Goal: Task Accomplishment & Management: Complete application form

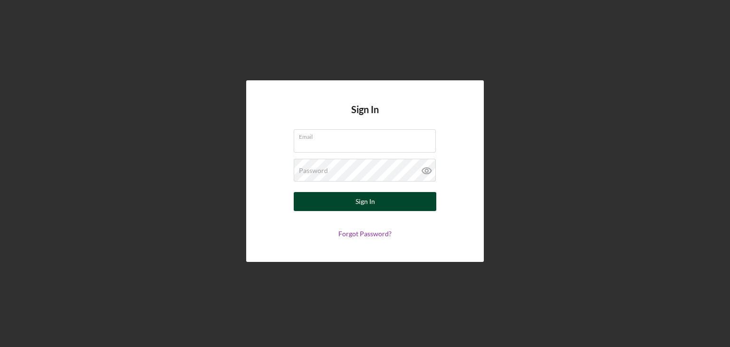
type input "[EMAIL_ADDRESS][DOMAIN_NAME]"
click at [335, 198] on button "Sign In" at bounding box center [365, 201] width 143 height 19
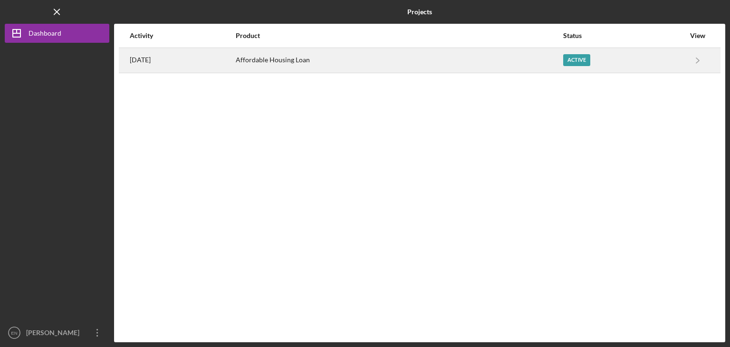
click at [332, 59] on div "Affordable Housing Loan" at bounding box center [399, 60] width 327 height 24
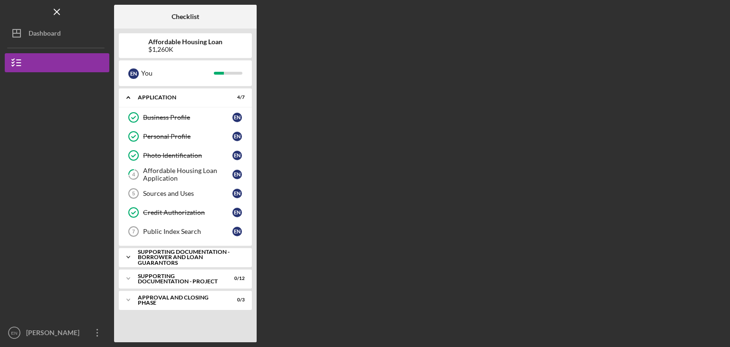
click at [192, 251] on div "Supporting Documentation - Borrower and Loan Guarantors" at bounding box center [189, 257] width 102 height 17
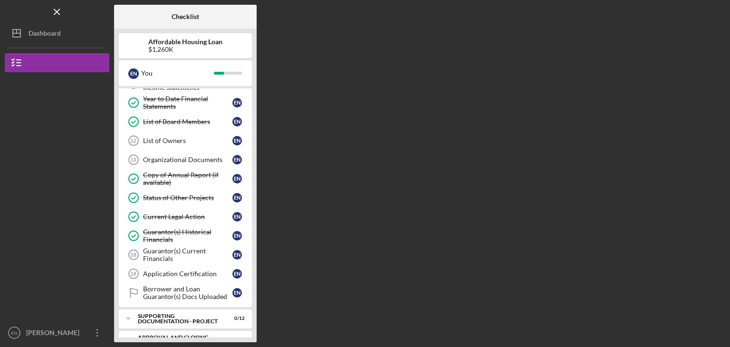
scroll to position [214, 0]
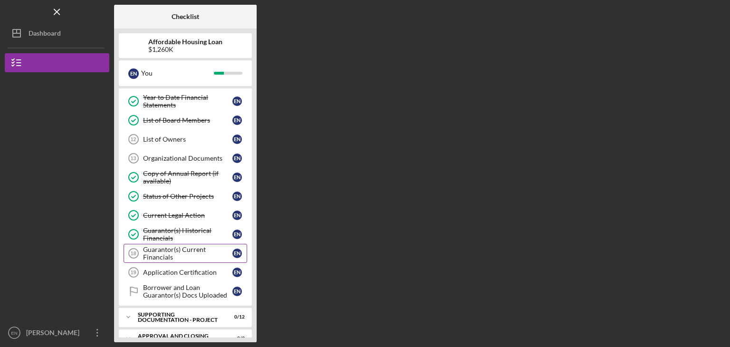
click at [195, 248] on div "Guarantor(s) Current Financials" at bounding box center [187, 253] width 89 height 15
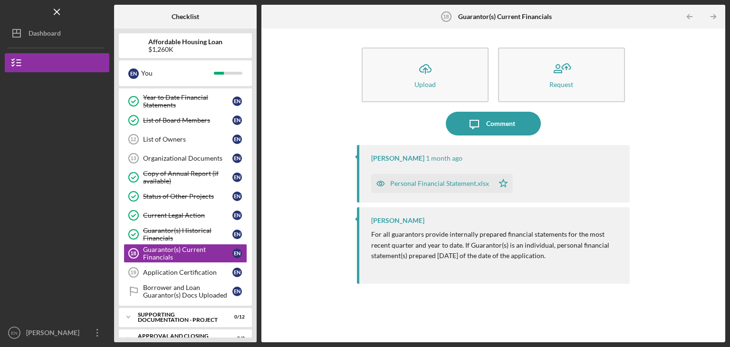
click at [432, 182] on div "Personal Financial Statement.xlsx" at bounding box center [439, 184] width 99 height 8
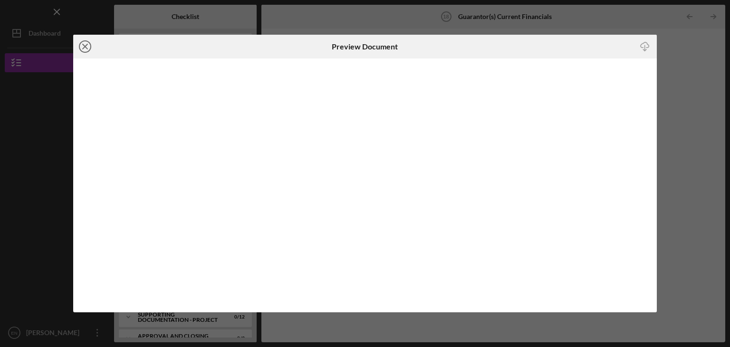
click at [86, 49] on icon "Icon/Close" at bounding box center [85, 47] width 24 height 24
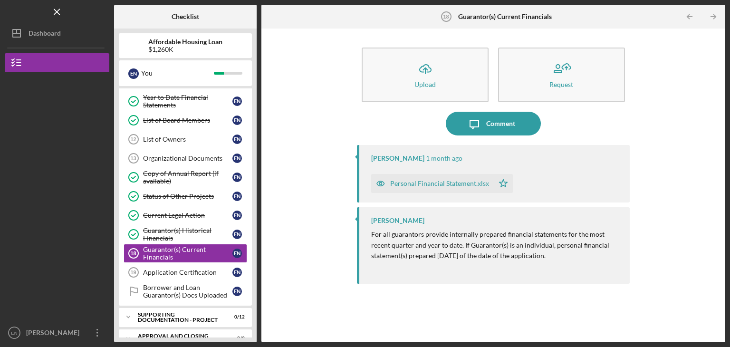
click at [408, 181] on div "Personal Financial Statement.xlsx" at bounding box center [439, 184] width 99 height 8
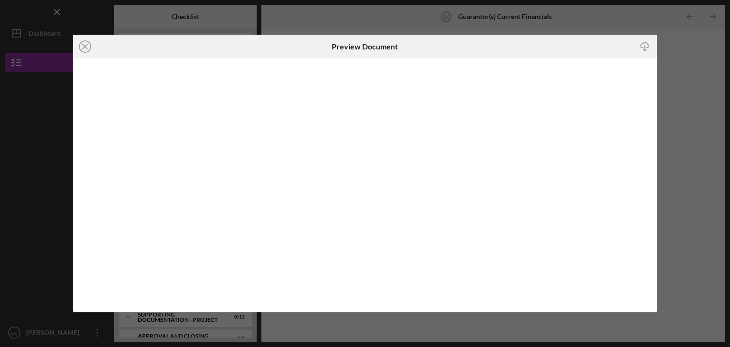
click at [645, 46] on line "button" at bounding box center [645, 47] width 0 height 5
click at [681, 37] on div "Icon/Close Preview Document Icon/Download" at bounding box center [365, 173] width 730 height 347
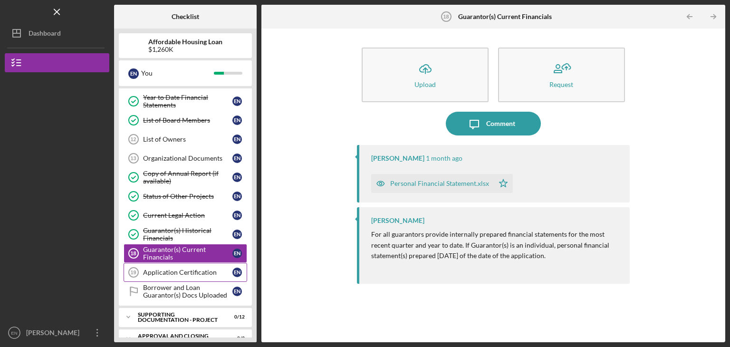
click at [190, 274] on link "Application Certification 19 Application Certification E N" at bounding box center [186, 272] width 124 height 19
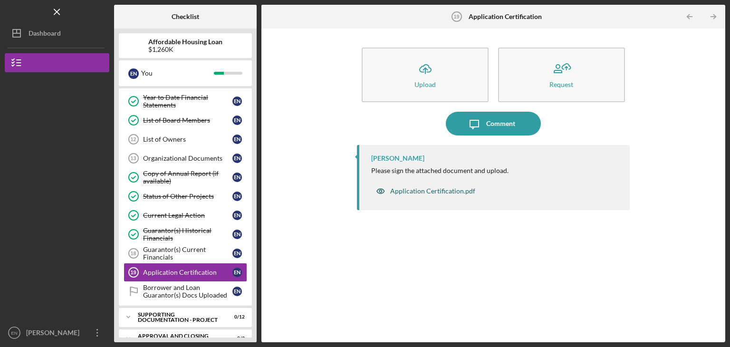
click at [428, 189] on div "Application Certification.pdf" at bounding box center [432, 191] width 85 height 8
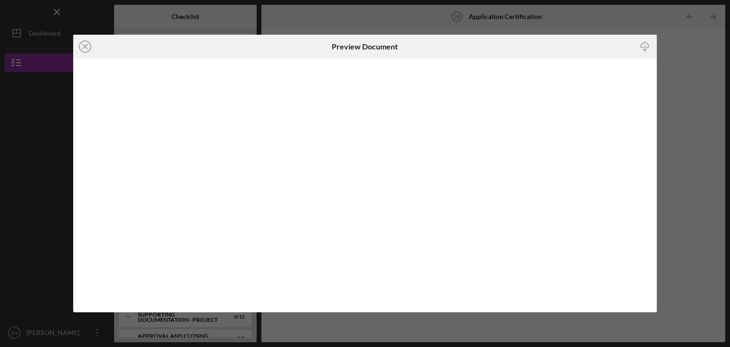
click at [680, 41] on div "Icon/Close Preview Document Icon/Download" at bounding box center [365, 173] width 730 height 347
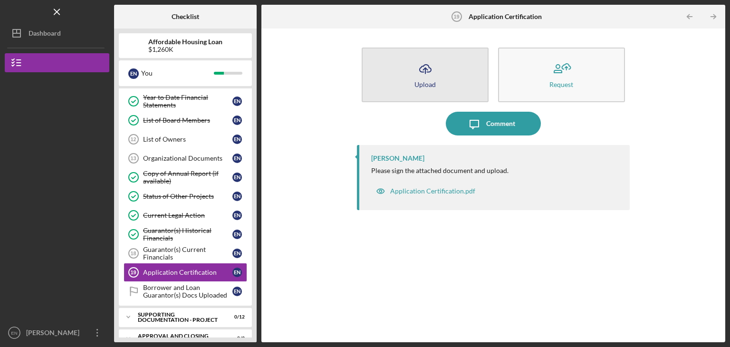
click at [429, 77] on icon "Icon/Upload" at bounding box center [426, 69] width 24 height 24
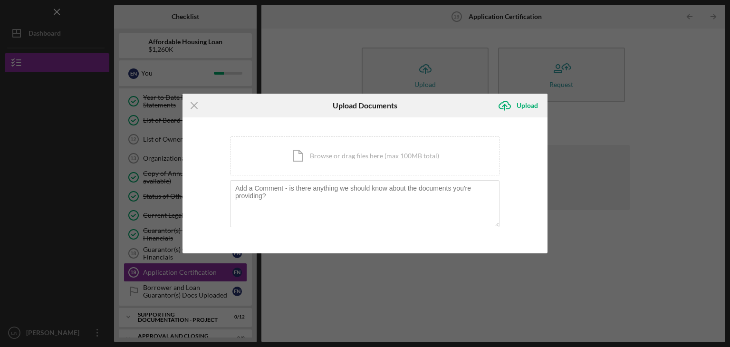
click at [627, 237] on div "Icon/Menu Close Upload Documents Icon/Upload Upload You're uploading documents …" at bounding box center [365, 173] width 730 height 347
click at [313, 156] on div "Icon/Document Browse or drag files here (max 100MB total) Tap to choose files o…" at bounding box center [365, 155] width 270 height 39
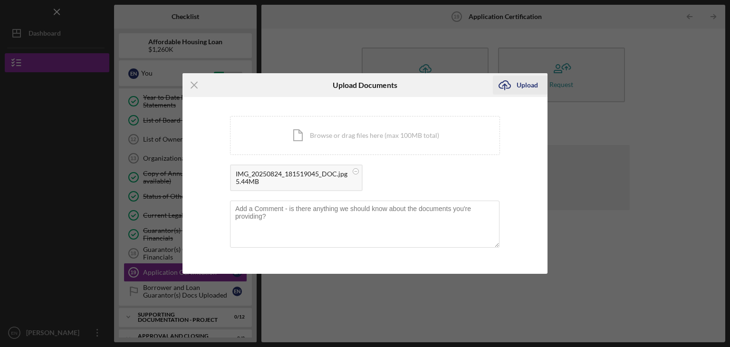
click at [525, 86] on div "Upload" at bounding box center [527, 85] width 21 height 19
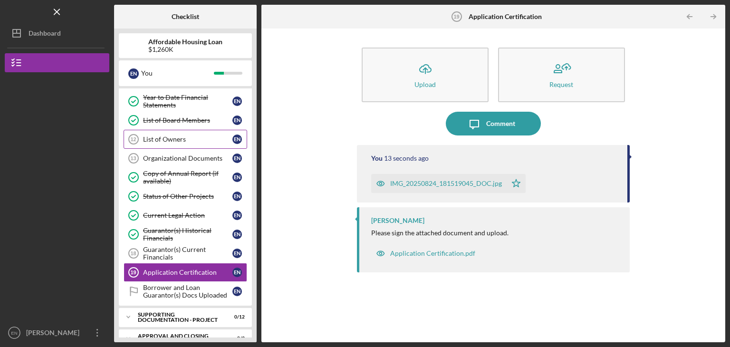
click at [168, 141] on link "List of Owners 12 List of Owners E N" at bounding box center [186, 139] width 124 height 19
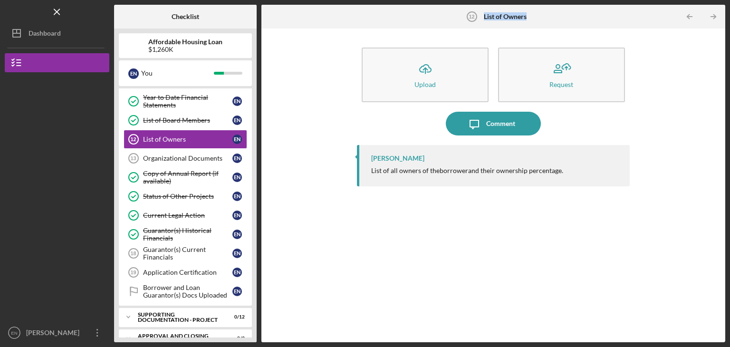
drag, startPoint x: 531, startPoint y: 16, endPoint x: 485, endPoint y: 15, distance: 46.1
click at [485, 15] on div "List of Owners 12 List of Owners" at bounding box center [493, 17] width 154 height 24
copy b "List of Owners"
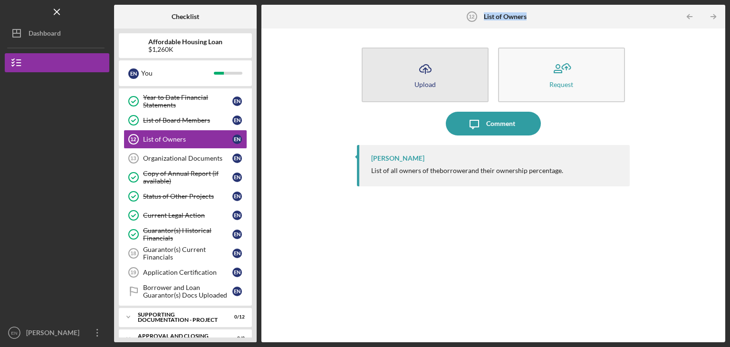
click at [445, 78] on button "Icon/Upload Upload" at bounding box center [425, 75] width 127 height 55
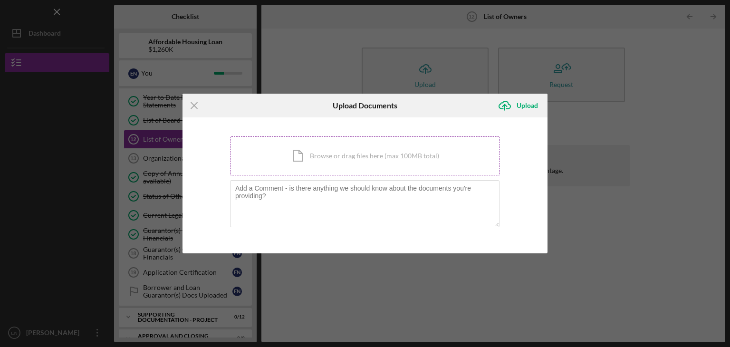
click at [375, 143] on div "Icon/Document Browse or drag files here (max 100MB total) Tap to choose files o…" at bounding box center [365, 155] width 270 height 39
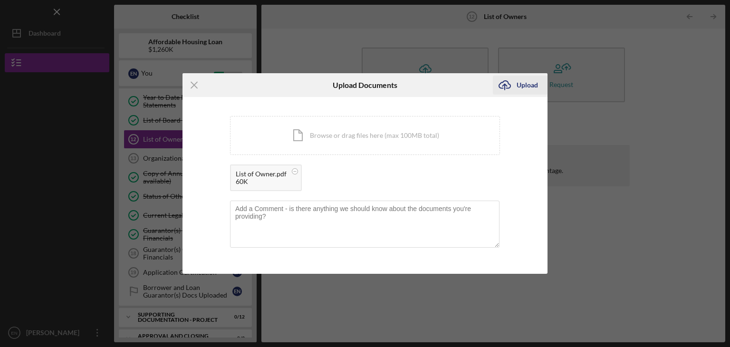
click at [523, 83] on div "Upload" at bounding box center [527, 85] width 21 height 19
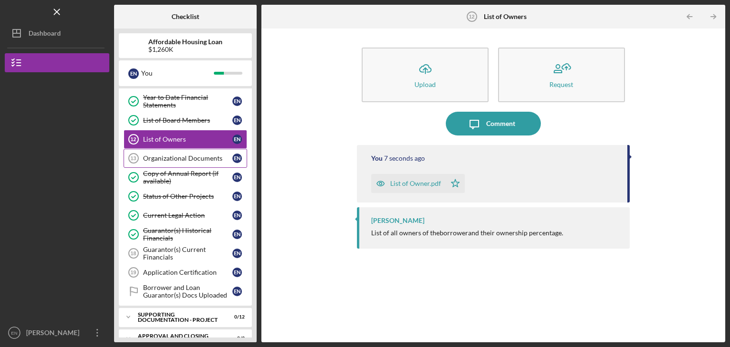
click at [186, 154] on div "Organizational Documents" at bounding box center [187, 158] width 89 height 8
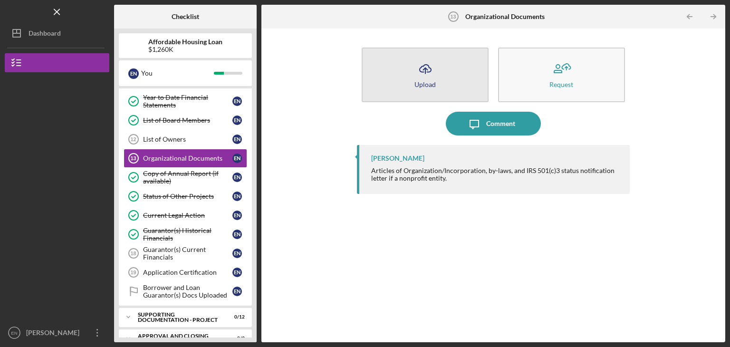
click at [424, 81] on div "Upload" at bounding box center [425, 84] width 21 height 7
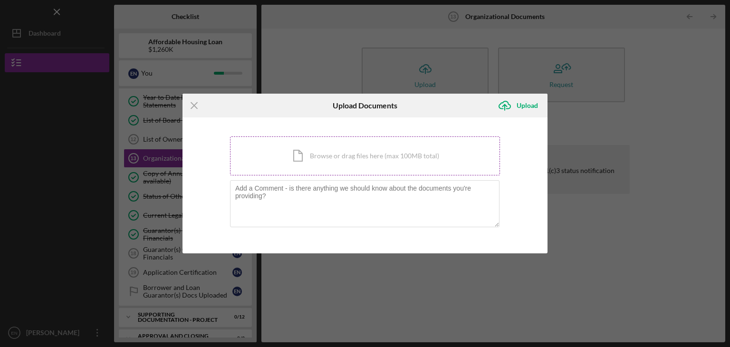
click at [326, 156] on div "Icon/Document Browse or drag files here (max 100MB total) Tap to choose files o…" at bounding box center [365, 155] width 270 height 39
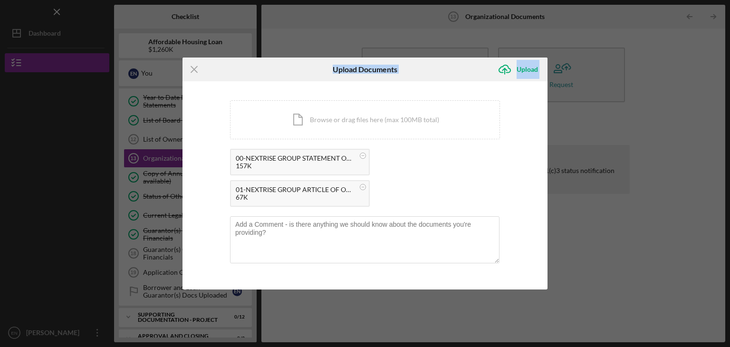
drag, startPoint x: 298, startPoint y: 71, endPoint x: 310, endPoint y: 87, distance: 19.7
click at [310, 87] on form "Icon/Menu Close Upload Documents Icon/Upload Upload You're uploading documents …" at bounding box center [365, 174] width 365 height 232
click at [310, 87] on div "You're uploading documents related to Organizational Documents . Icon/Document …" at bounding box center [365, 185] width 365 height 208
click at [520, 68] on div "Upload" at bounding box center [527, 69] width 21 height 19
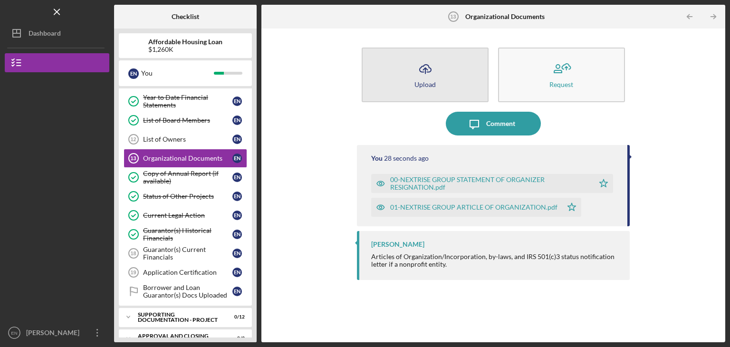
click at [433, 78] on icon "Icon/Upload" at bounding box center [426, 69] width 24 height 24
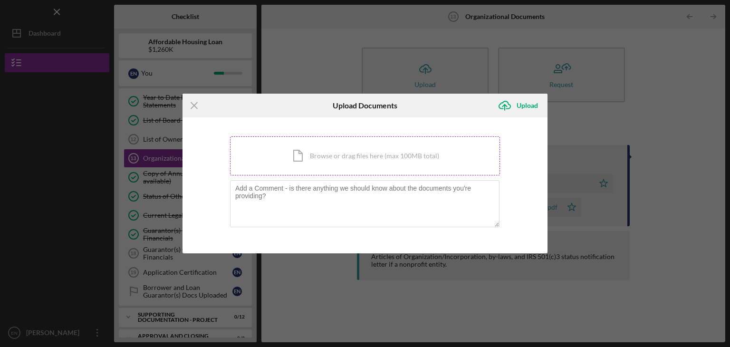
click at [370, 157] on div "Icon/Document Browse or drag files here (max 100MB total) Tap to choose files o…" at bounding box center [365, 155] width 270 height 39
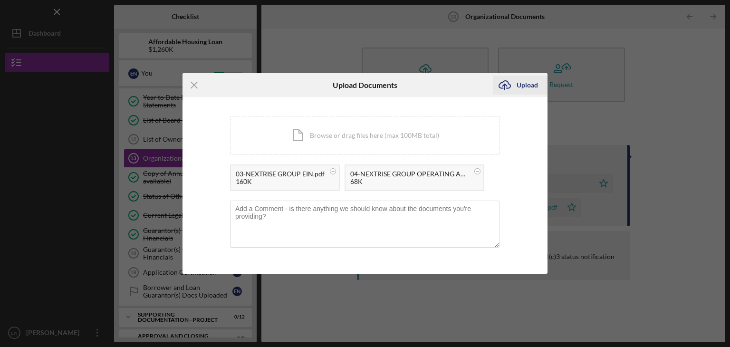
click at [507, 85] on icon "Icon/Upload" at bounding box center [505, 85] width 24 height 24
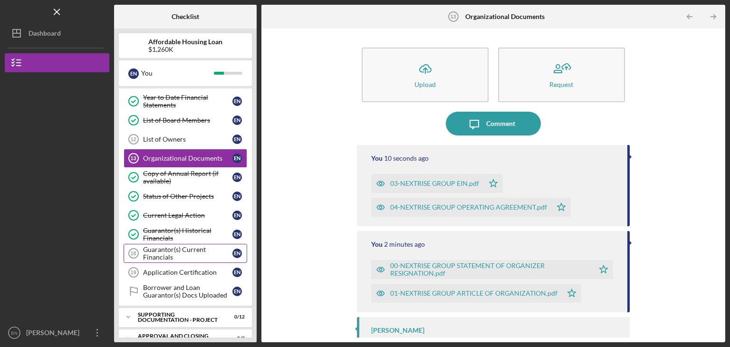
click at [195, 250] on div "Guarantor(s) Current Financials" at bounding box center [187, 253] width 89 height 15
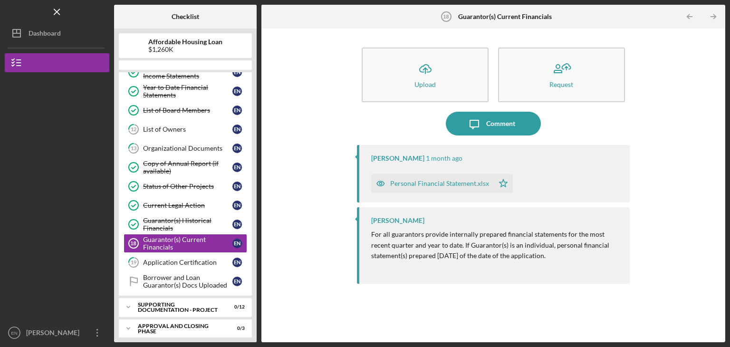
scroll to position [209, 0]
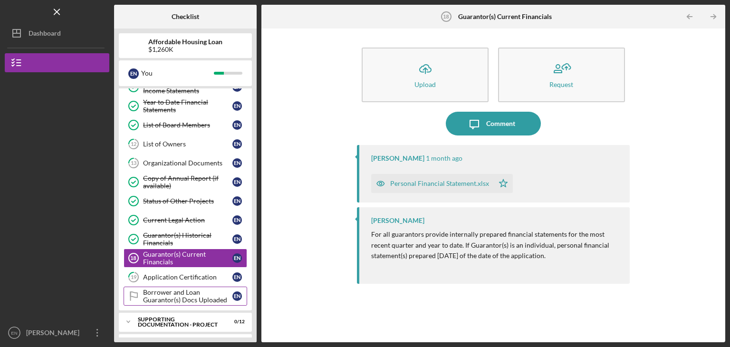
click at [167, 289] on div "Borrower and Loan Guarantor(s) Docs Uploaded" at bounding box center [187, 296] width 89 height 15
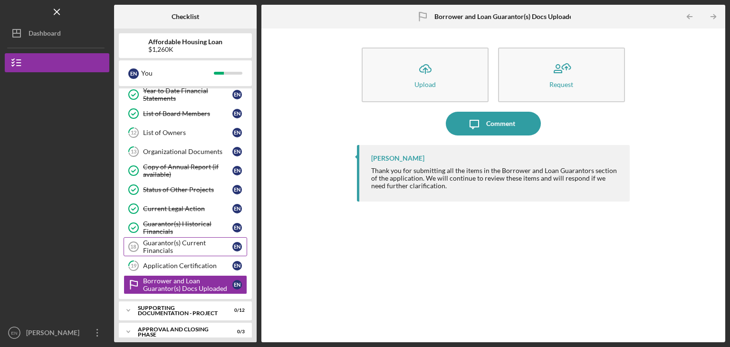
scroll to position [226, 0]
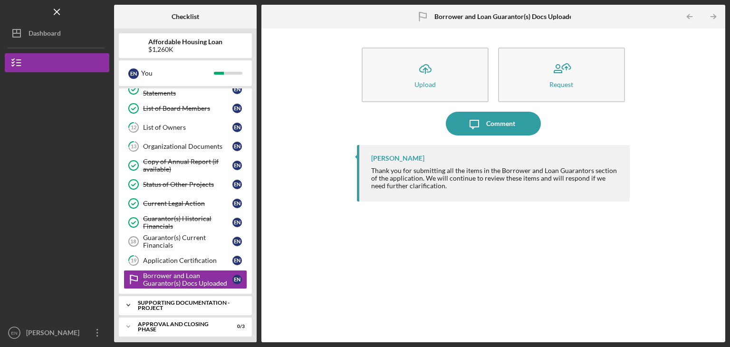
click at [129, 299] on icon "Icon/Expander" at bounding box center [128, 305] width 19 height 19
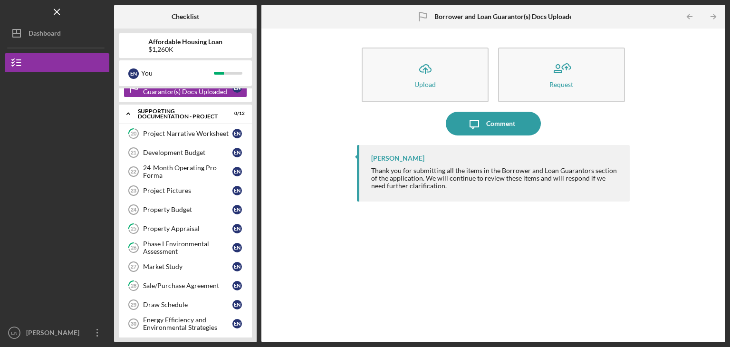
scroll to position [416, 0]
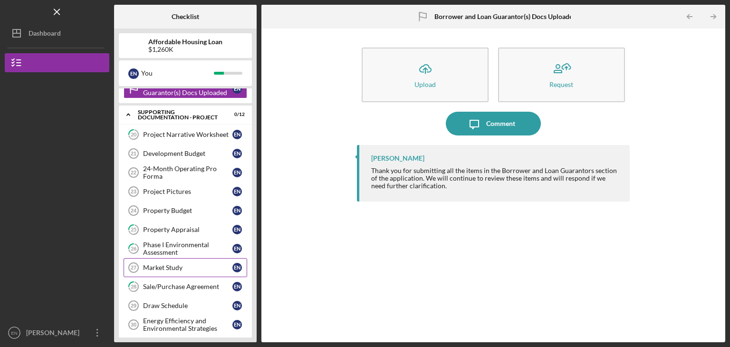
click at [161, 264] on div "Market Study" at bounding box center [187, 268] width 89 height 8
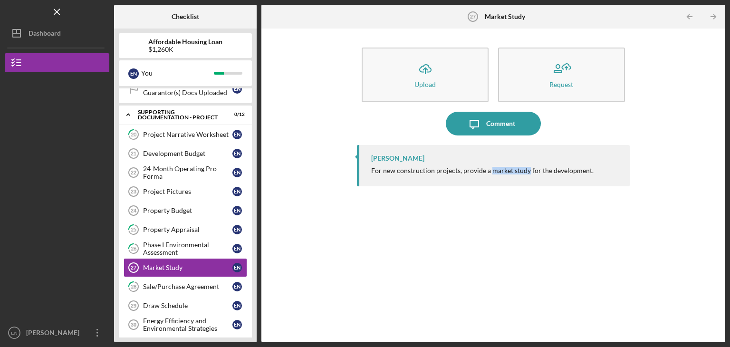
drag, startPoint x: 491, startPoint y: 173, endPoint x: 527, endPoint y: 172, distance: 35.7
click at [527, 172] on div "For new construction projects, provide a market study for the development." at bounding box center [482, 171] width 222 height 8
copy div "market study"
